Goal: Information Seeking & Learning: Learn about a topic

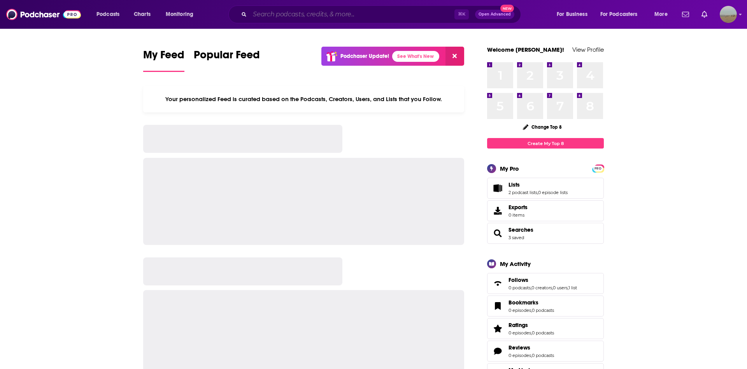
click at [339, 9] on input "Search podcasts, credits, & more..." at bounding box center [352, 14] width 205 height 12
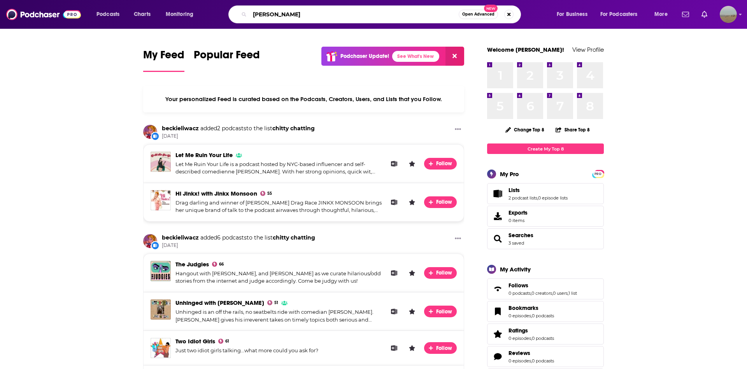
type input "[PERSON_NAME]"
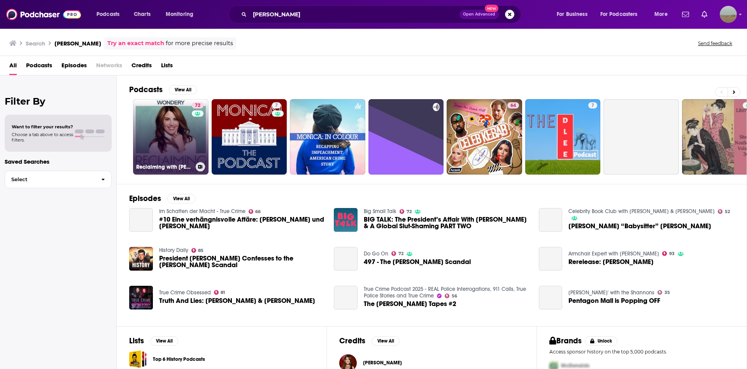
click at [177, 133] on link "72 Reclaiming with [PERSON_NAME]" at bounding box center [170, 136] width 75 height 75
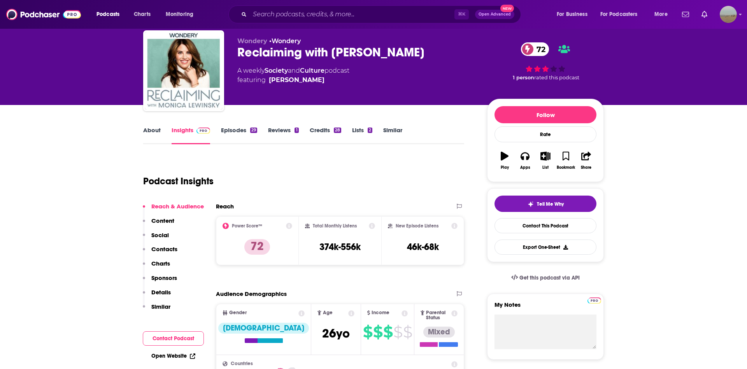
scroll to position [11, 0]
